Goal: Information Seeking & Learning: Learn about a topic

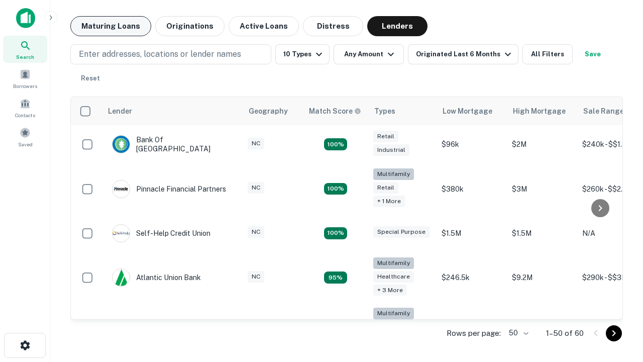
click at [110, 26] on button "Maturing Loans" at bounding box center [110, 26] width 81 height 20
